Goal: Information Seeking & Learning: Learn about a topic

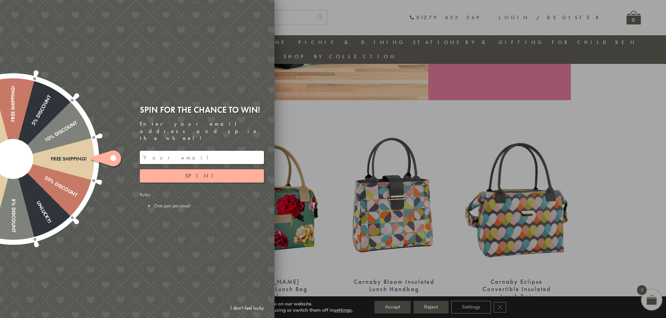
scroll to position [194, 0]
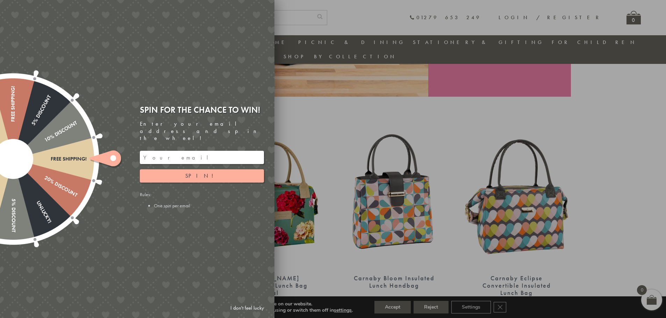
click at [107, 158] on icon at bounding box center [104, 159] width 31 height 16
click at [162, 192] on div "Rules: One spin per email" at bounding box center [202, 200] width 124 height 17
click at [90, 192] on div at bounding box center [13, 159] width 225 height 225
click at [248, 309] on link "I don't feel lucky" at bounding box center [247, 308] width 41 height 13
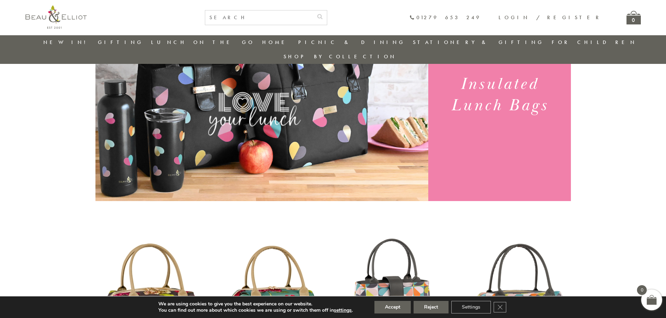
scroll to position [89, 0]
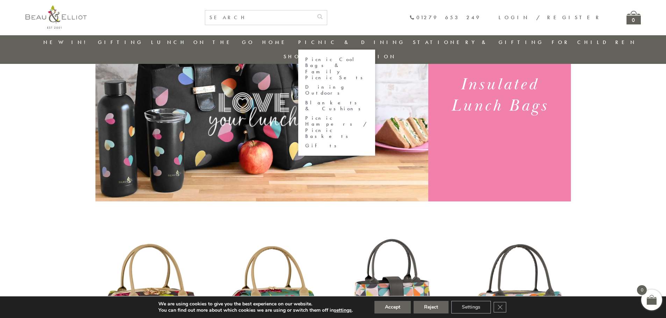
click at [335, 61] on link "Picnic Cool Bags & Family Picnic Sets" at bounding box center [336, 69] width 63 height 24
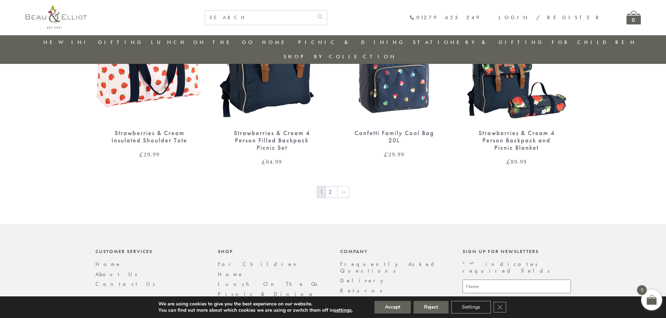
scroll to position [1174, 0]
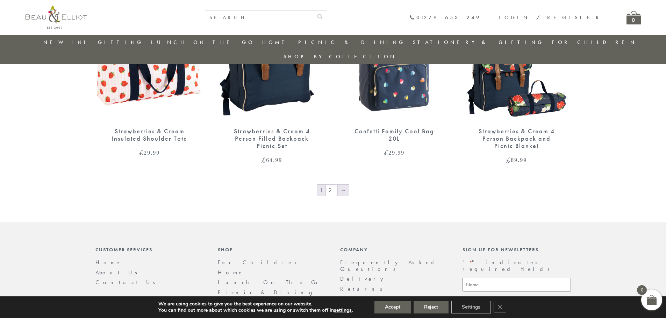
click at [340, 185] on link "→" at bounding box center [343, 190] width 11 height 11
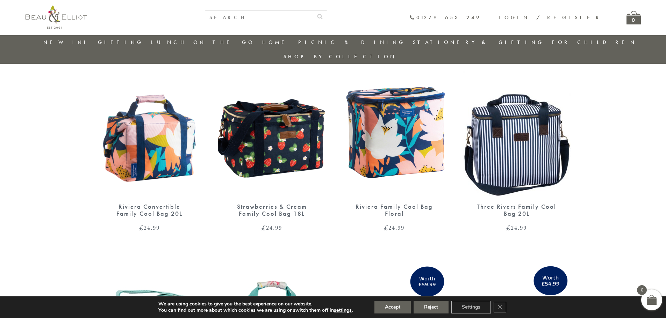
scroll to position [439, 0]
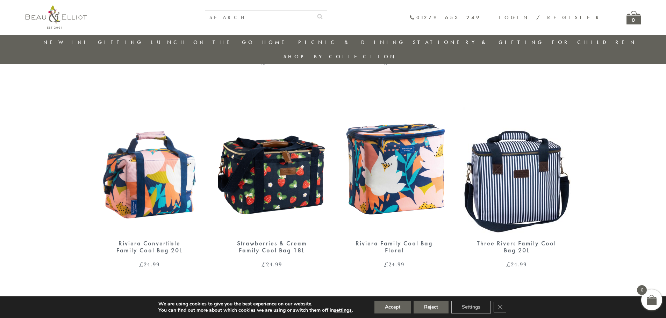
click at [530, 181] on img at bounding box center [517, 163] width 108 height 140
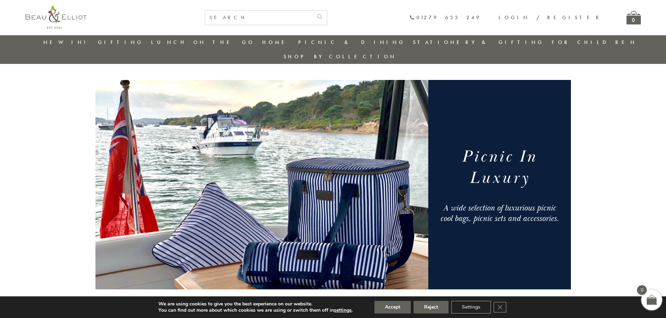
scroll to position [0, 0]
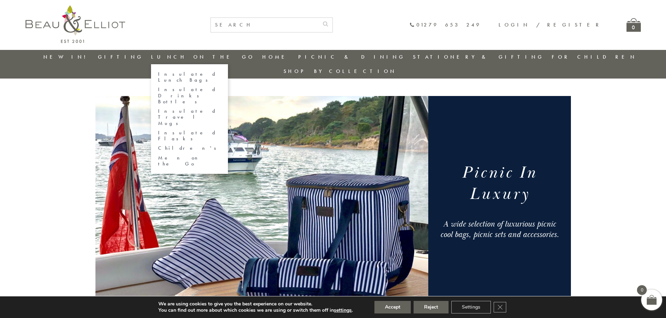
click at [195, 76] on link "Insulated Lunch Bags" at bounding box center [189, 77] width 63 height 12
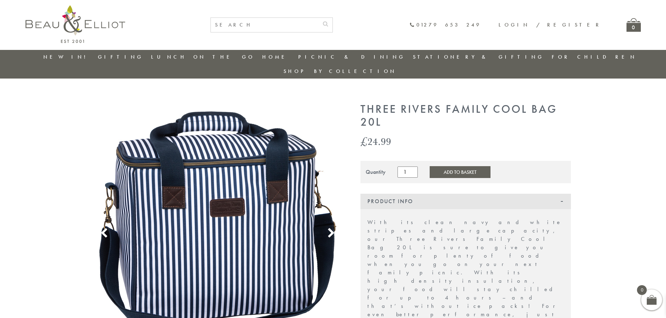
click at [331, 229] on use at bounding box center [331, 233] width 6 height 9
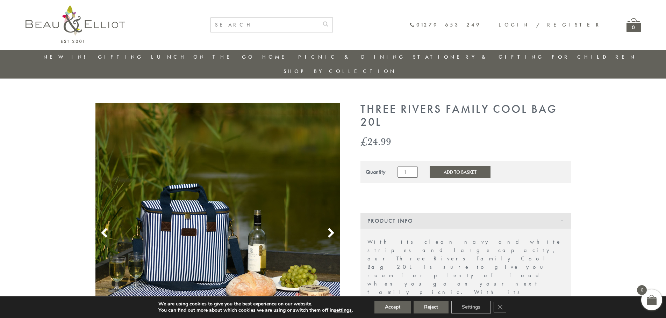
click at [329, 228] on icon at bounding box center [331, 233] width 10 height 10
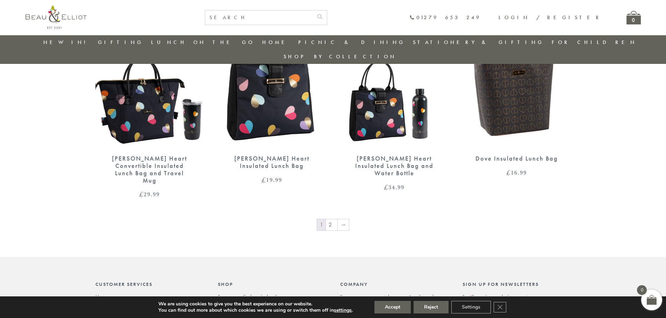
scroll to position [1138, 0]
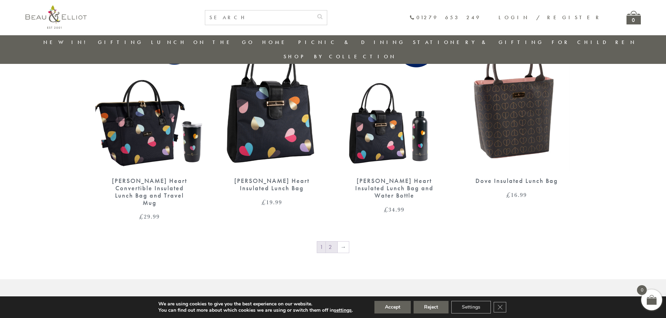
click at [333, 242] on link "2" at bounding box center [332, 247] width 12 height 11
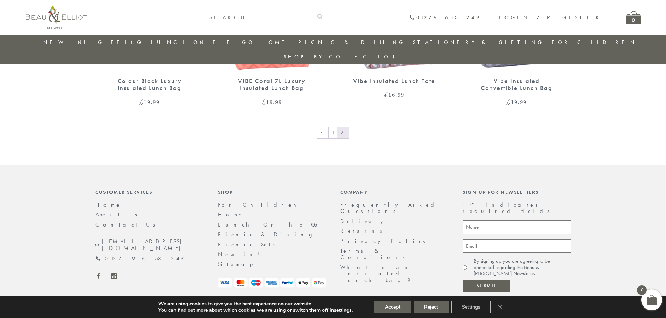
scroll to position [606, 0]
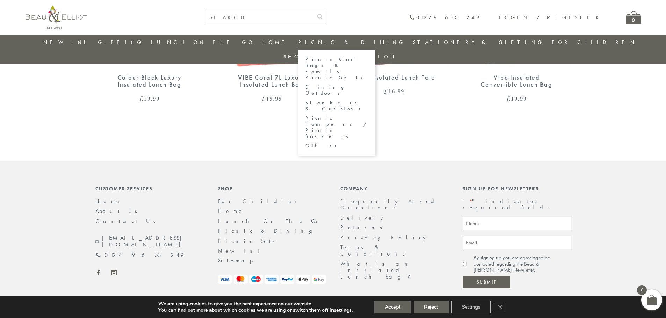
click at [334, 62] on link "Picnic Cool Bags & Family Picnic Sets" at bounding box center [336, 69] width 63 height 24
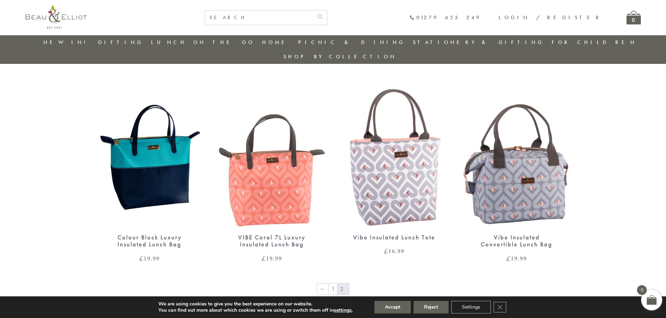
scroll to position [326, 0]
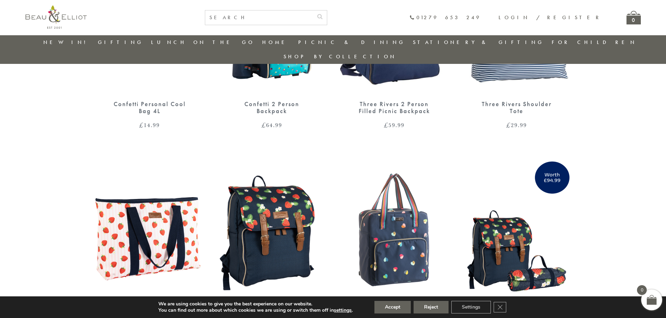
scroll to position [894, 0]
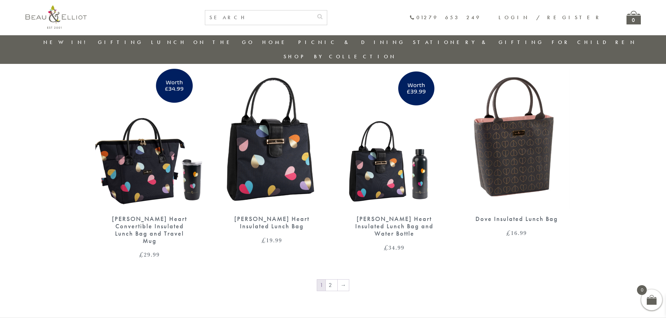
scroll to position [1127, 0]
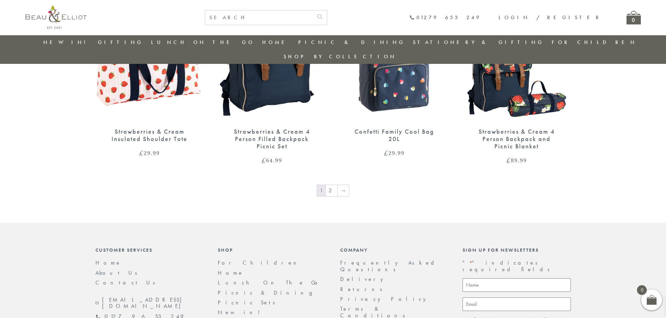
scroll to position [1174, 0]
